Goal: Book appointment/travel/reservation

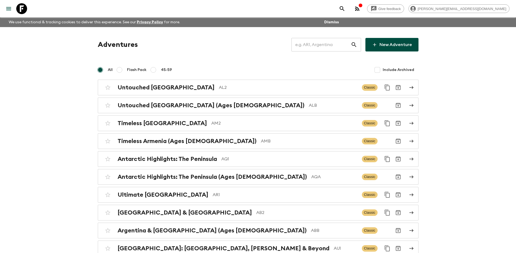
click at [313, 50] on input "text" at bounding box center [320, 44] width 59 height 15
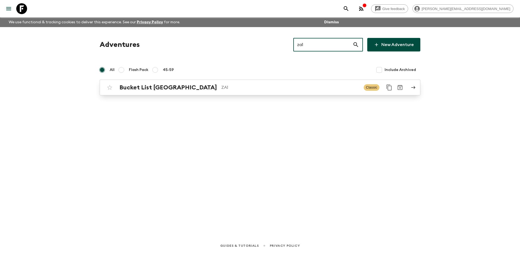
type input "za1"
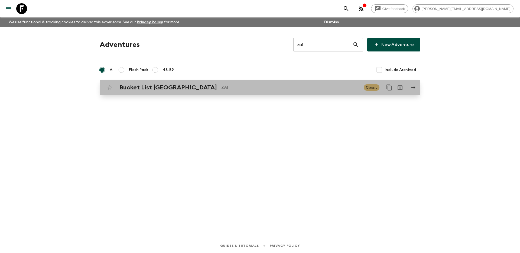
click at [274, 86] on p "ZA1" at bounding box center [290, 87] width 138 height 6
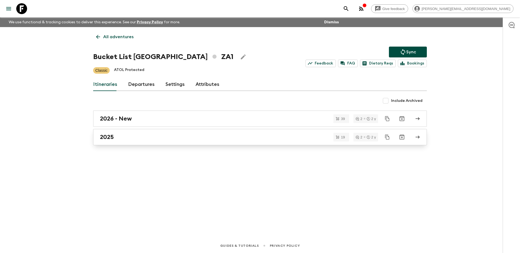
click at [171, 139] on div "2025" at bounding box center [255, 136] width 310 height 7
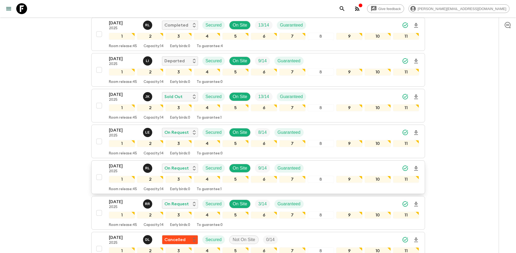
scroll to position [148, 0]
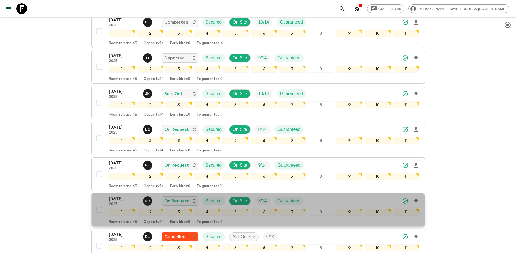
click at [97, 195] on div "[DATE] 2025 R R On Request Secured On Site 3 / 14 Guaranteed 1 2 3 4 5 6 7 8 9 …" at bounding box center [256, 209] width 325 height 29
